Goal: Task Accomplishment & Management: Manage account settings

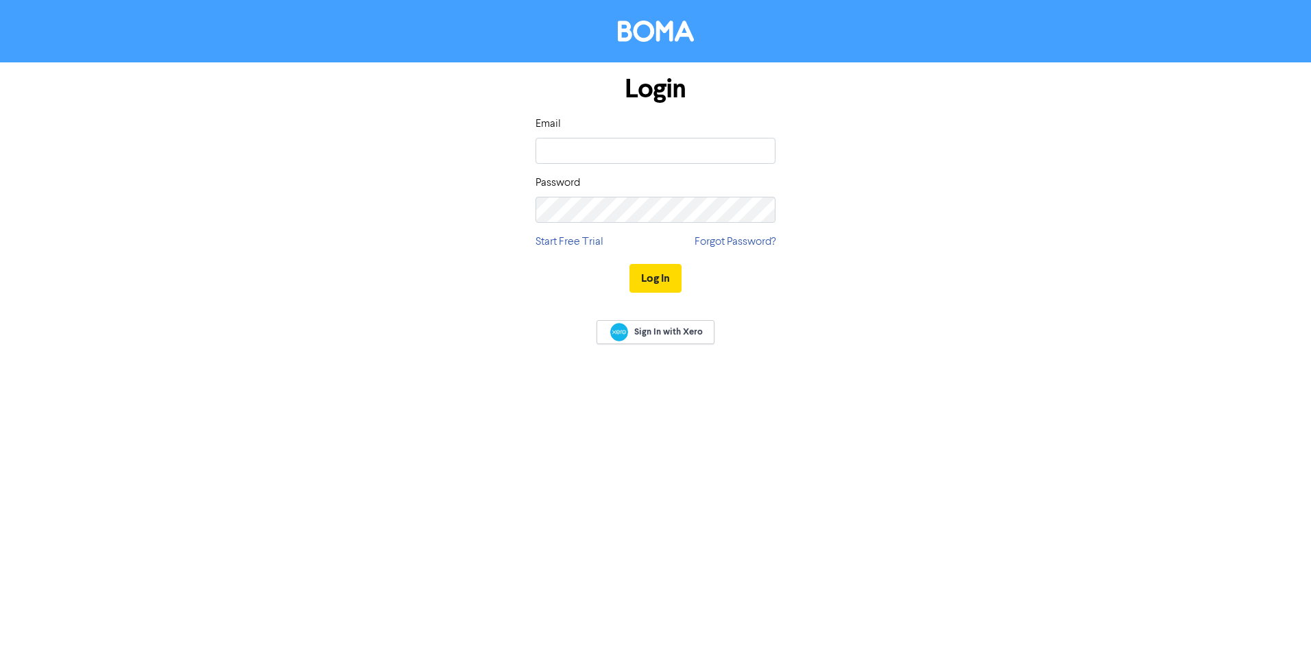
click at [549, 149] on input "email" at bounding box center [656, 151] width 240 height 26
type input "[EMAIL_ADDRESS][DOMAIN_NAME]"
click at [629, 264] on button "Log In" at bounding box center [655, 278] width 52 height 29
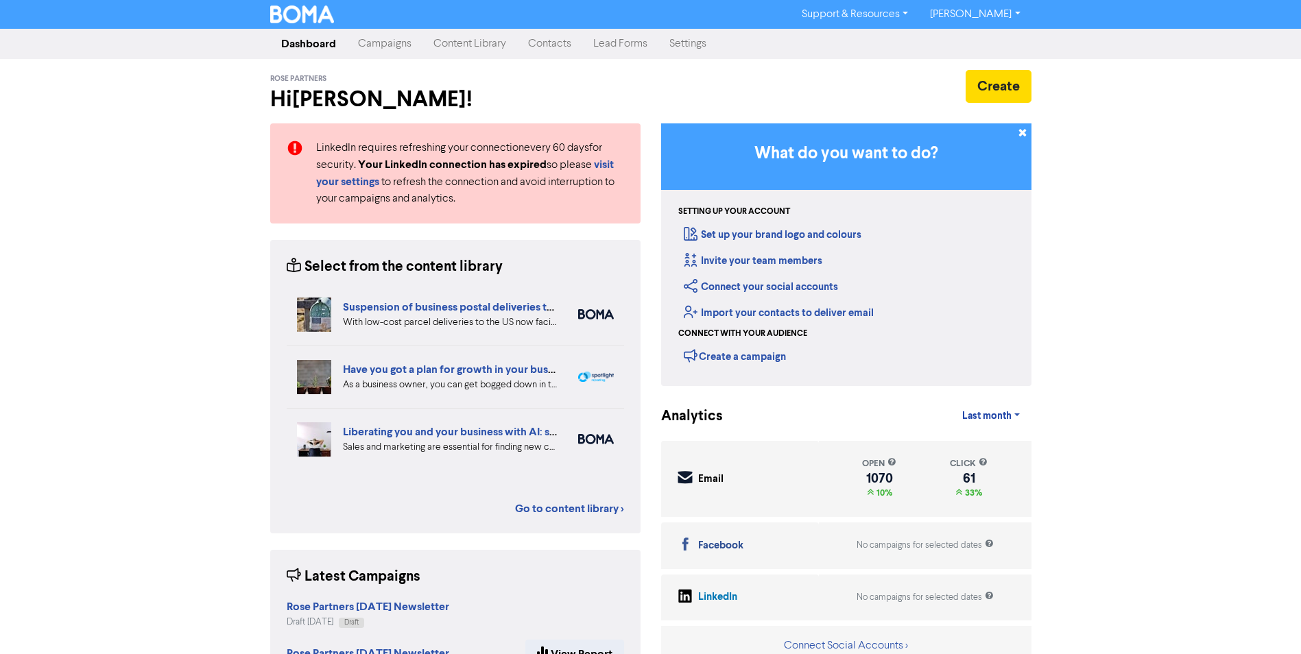
click at [386, 44] on link "Campaigns" at bounding box center [384, 43] width 75 height 27
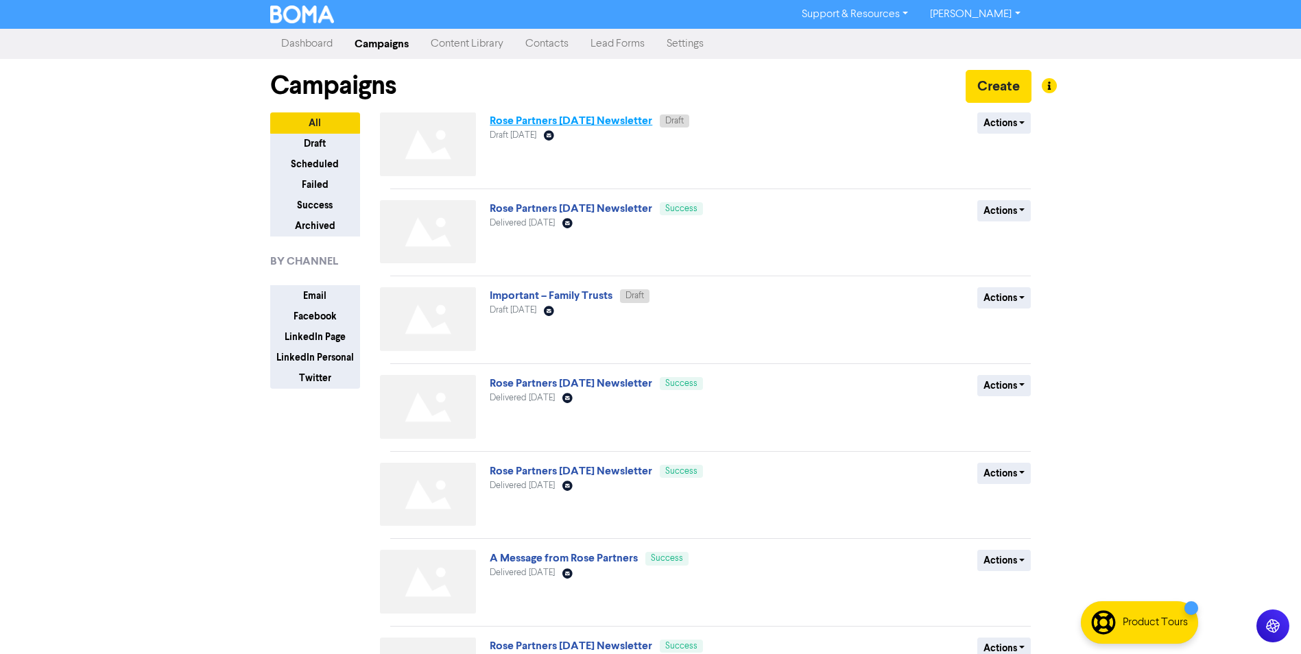
click at [602, 119] on link "Rose Partners [DATE] Newsletter" at bounding box center [571, 121] width 163 height 14
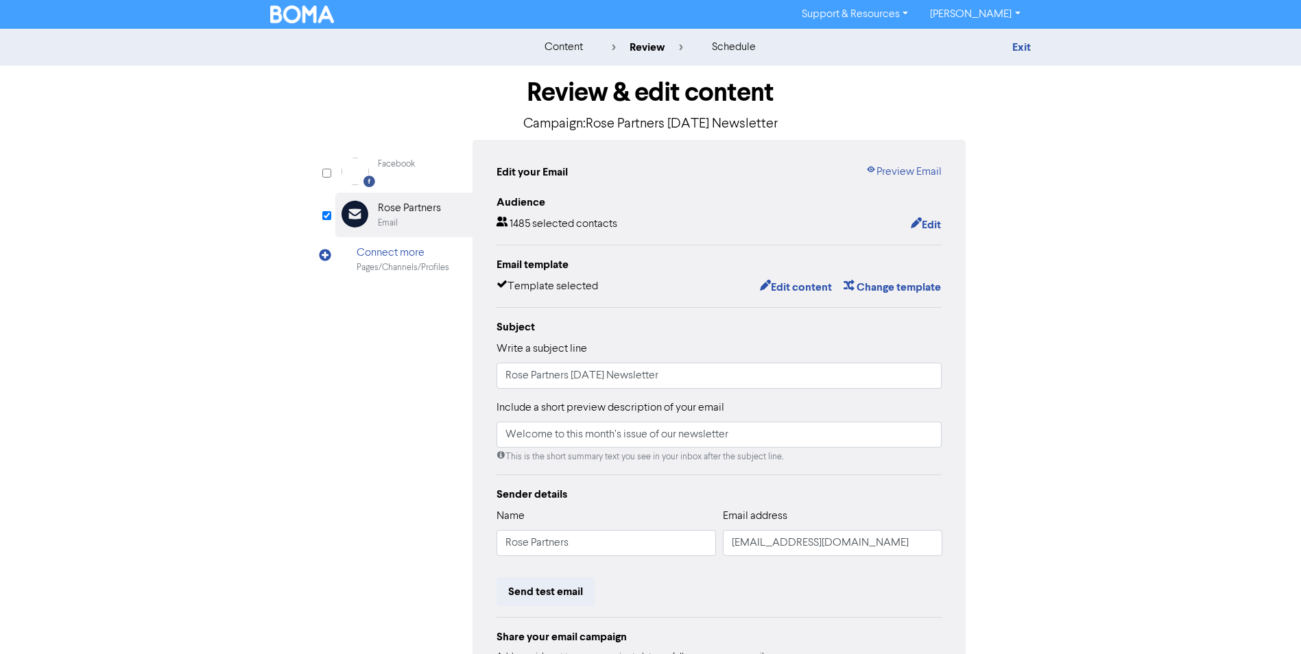
scroll to position [132, 0]
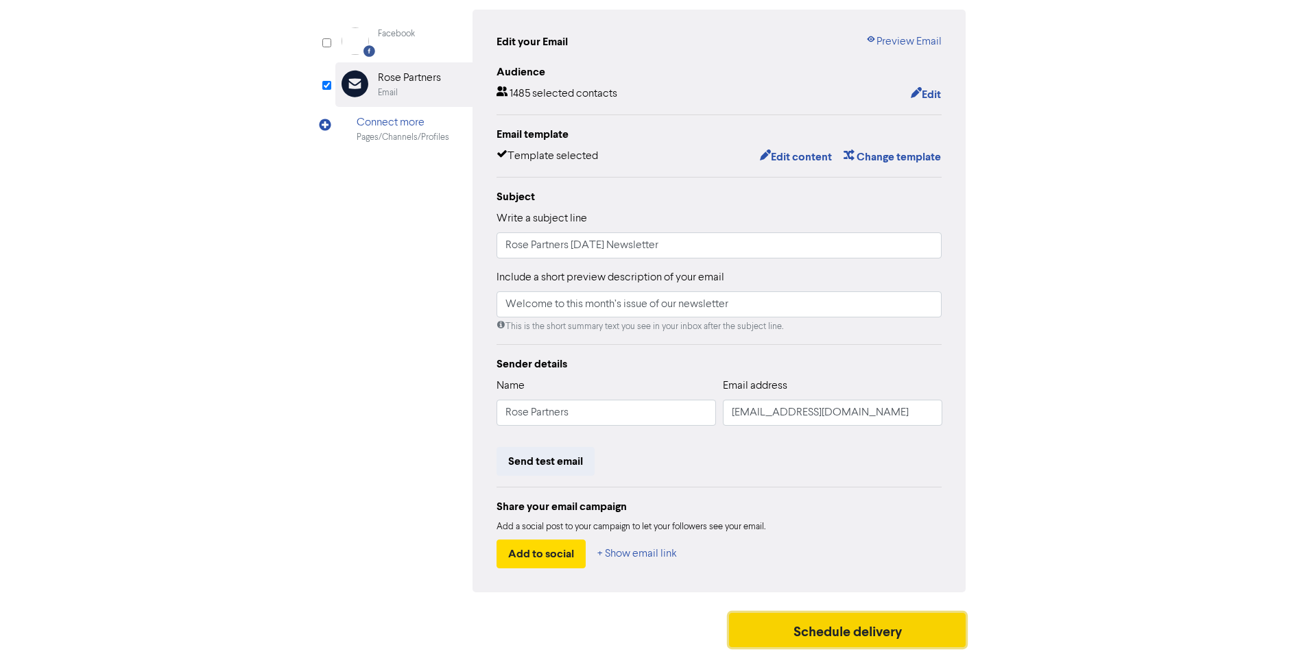
click at [828, 625] on button "Schedule delivery" at bounding box center [847, 630] width 237 height 34
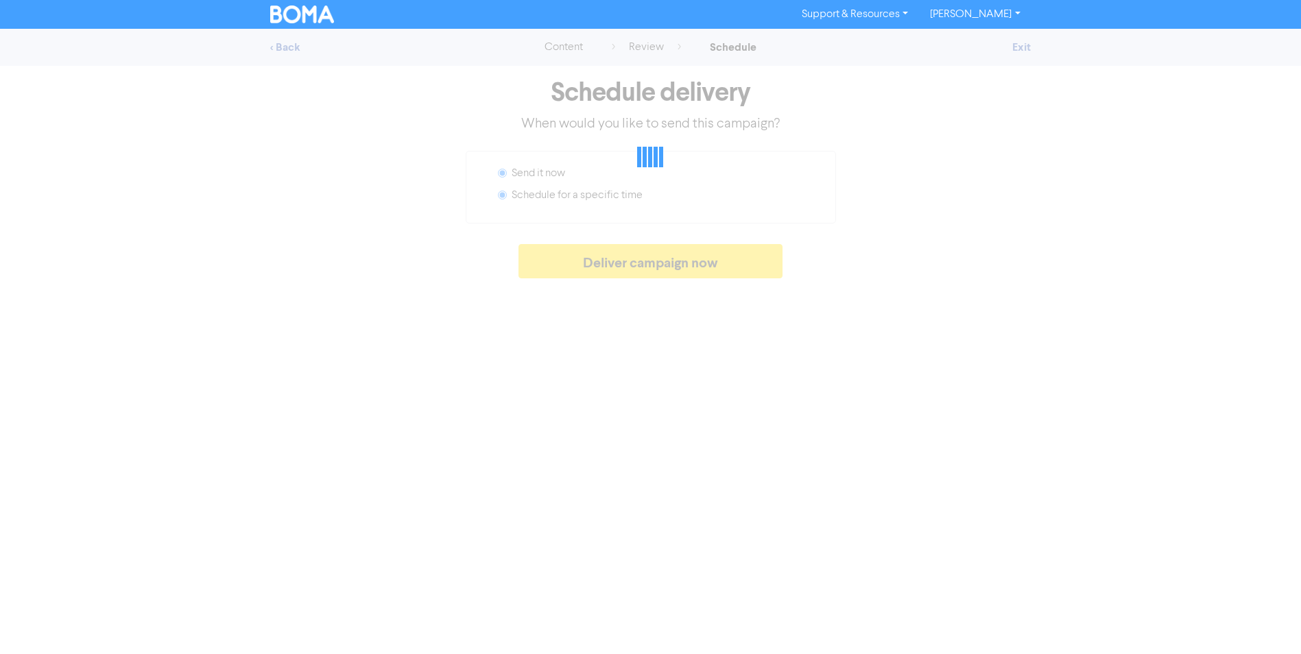
radio input "false"
radio input "true"
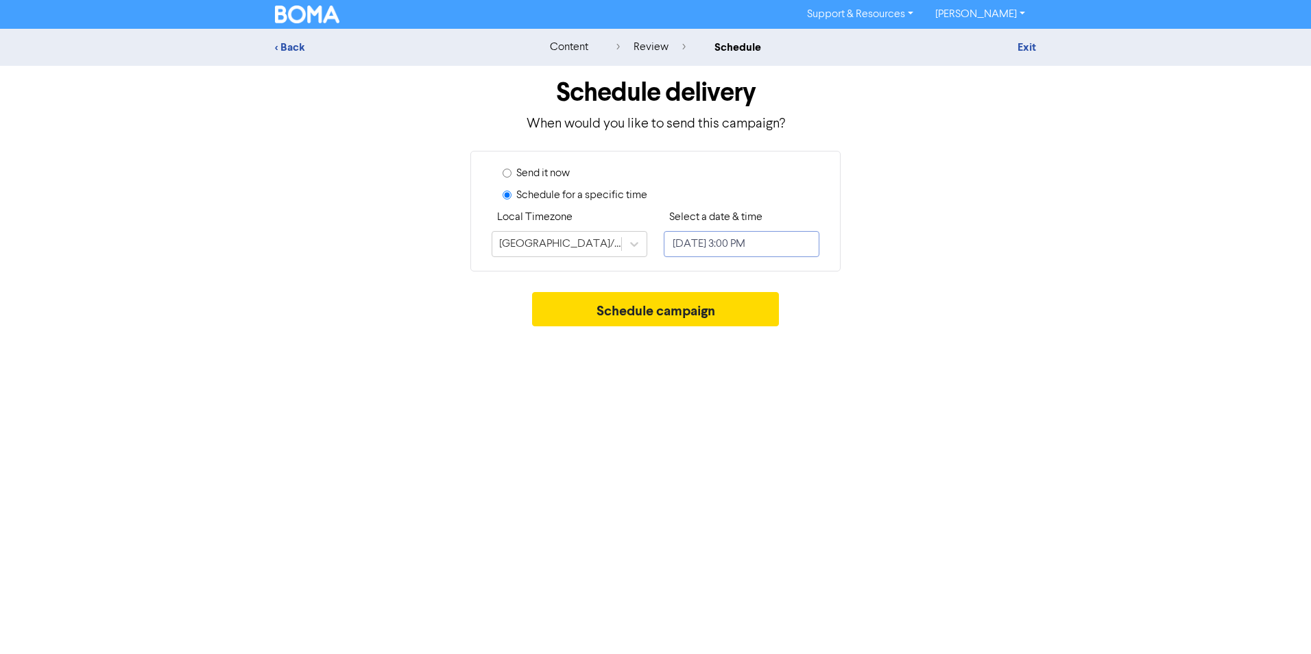
click at [782, 243] on input "[DATE] 3:00 PM" at bounding box center [742, 244] width 156 height 26
select select "8"
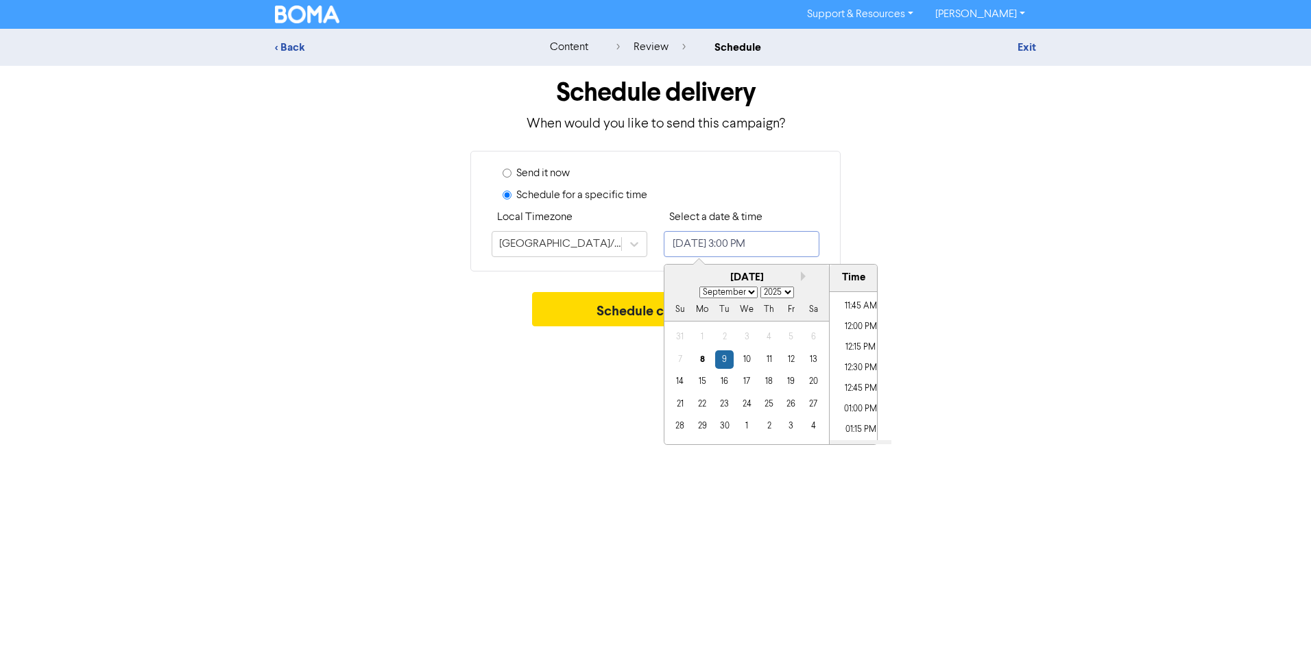
scroll to position [757, 0]
click at [852, 327] on li "09:30 AM" at bounding box center [861, 327] width 62 height 21
type input "[DATE] 9:30 AM"
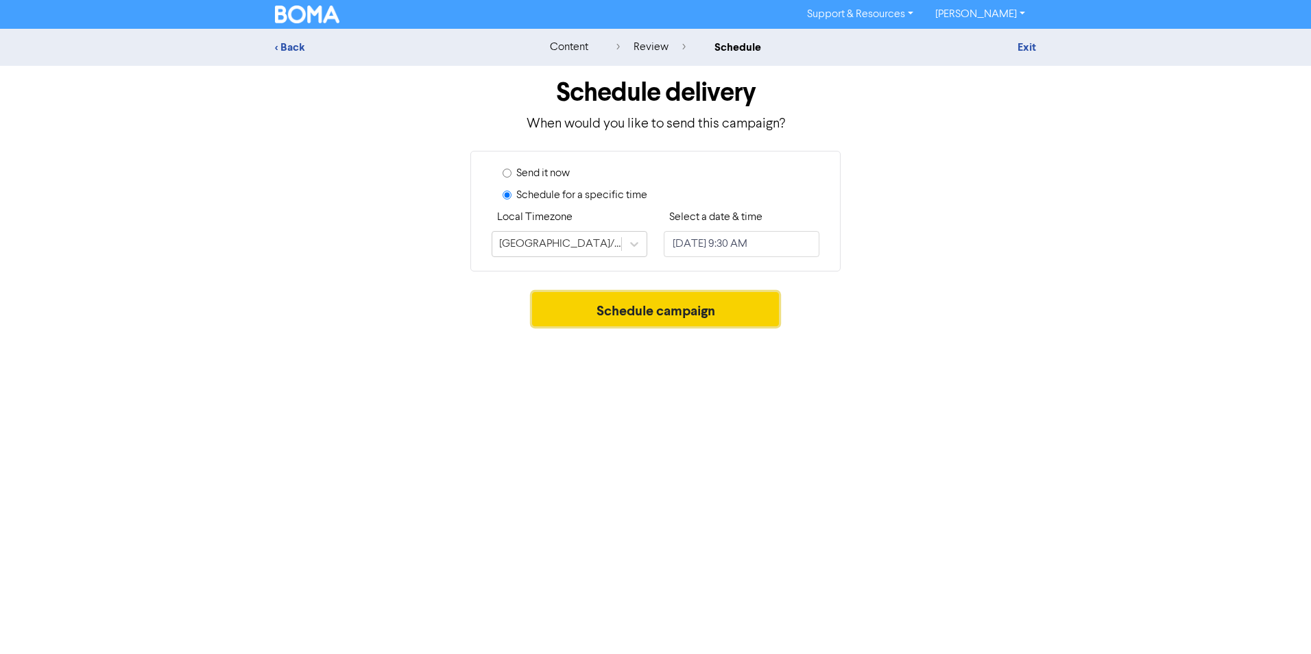
click at [590, 310] on button "Schedule campaign" at bounding box center [656, 309] width 248 height 34
